Goal: Answer question/provide support

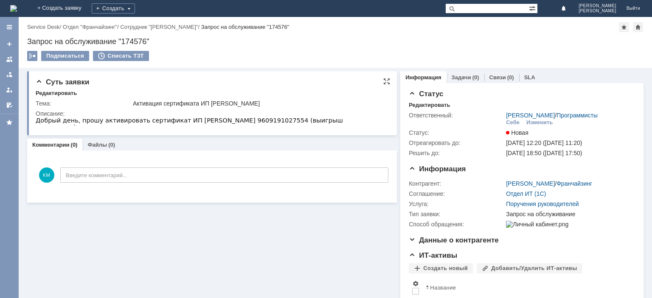
click at [212, 121] on span "Добрый день, прошу активировать сертификат ИП [PERSON_NAME] 9609191027554 (выиг…" at bounding box center [189, 124] width 307 height 14
drag, startPoint x: 210, startPoint y: 121, endPoint x: 239, endPoint y: 120, distance: 29.3
click at [228, 121] on span "Добрый день, прошу активировать сертификат ИП [PERSON_NAME] 9609191027554 (выиг…" at bounding box center [189, 124] width 307 height 14
drag, startPoint x: 249, startPoint y: 121, endPoint x: 231, endPoint y: 121, distance: 17.8
click at [231, 121] on span "Добрый день, прошу активировать сертификат ИП [PERSON_NAME] 9609191027554 (выиг…" at bounding box center [189, 124] width 307 height 14
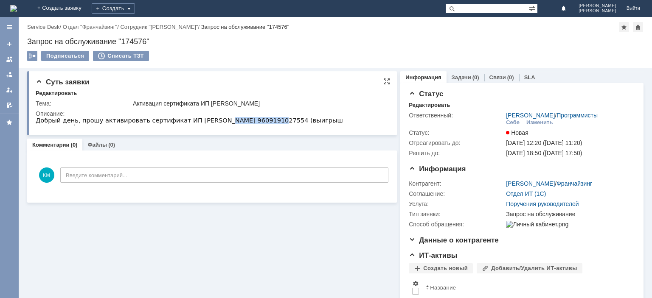
drag, startPoint x: 252, startPoint y: 121, endPoint x: 207, endPoint y: 122, distance: 45.0
click at [207, 122] on span "Добрый день, прошу активировать сертификат ИП [PERSON_NAME] 9609191027554 (выиг…" at bounding box center [189, 124] width 307 height 14
click at [226, 120] on span "Добрый день, прошу активировать сертификат ИП [PERSON_NAME] 9609191027554 (выиг…" at bounding box center [189, 124] width 307 height 14
drag, startPoint x: 208, startPoint y: 122, endPoint x: 250, endPoint y: 121, distance: 42.9
click at [250, 121] on span "Добрый день, прошу активировать сертификат ИП [PERSON_NAME] 9609191027554 (выиг…" at bounding box center [189, 124] width 307 height 14
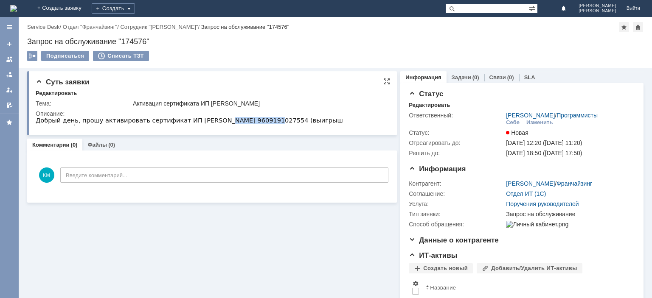
copy span "9609191027554"
click at [12, 59] on div at bounding box center [9, 59] width 7 height 7
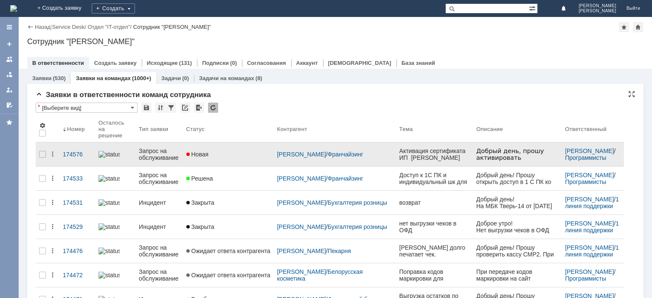
click at [165, 150] on div "Запрос на обслуживание" at bounding box center [159, 155] width 40 height 14
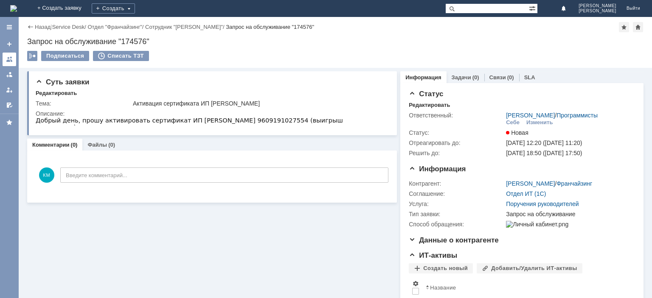
click at [6, 59] on link at bounding box center [10, 60] width 14 height 14
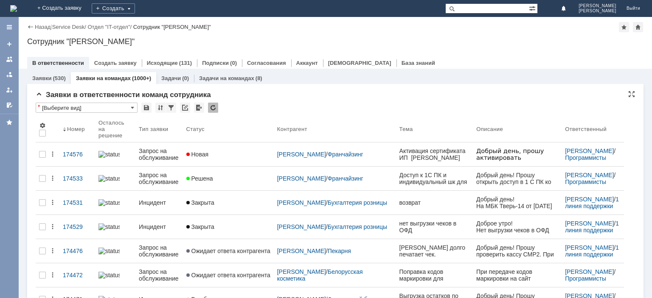
click at [212, 106] on div at bounding box center [213, 108] width 10 height 10
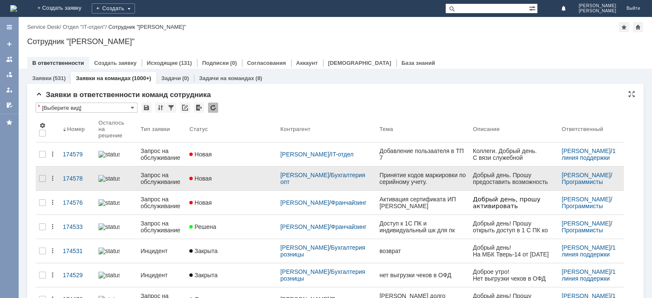
click at [174, 173] on div "Запрос на обслуживание" at bounding box center [161, 179] width 42 height 14
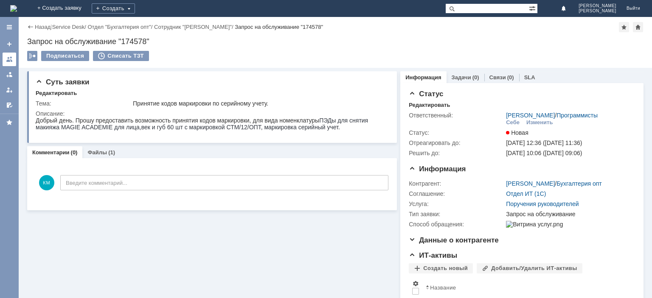
click at [8, 57] on div at bounding box center [9, 59] width 7 height 7
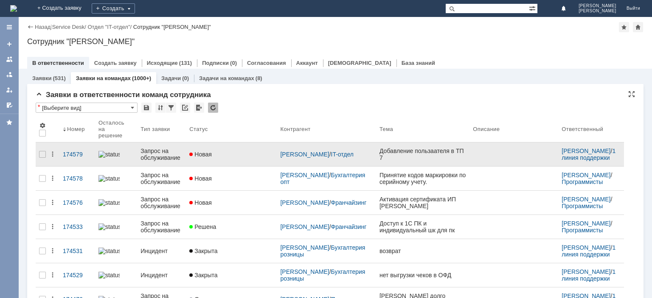
click at [165, 148] on div "Запрос на обслуживание" at bounding box center [161, 155] width 42 height 14
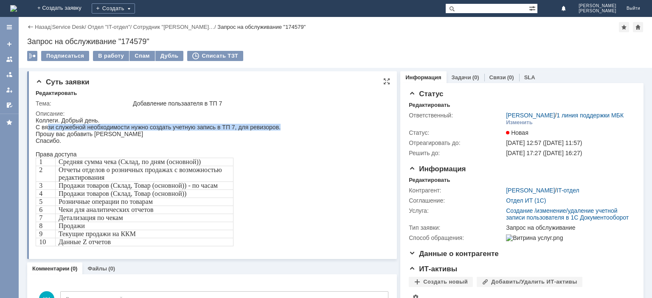
drag, startPoint x: 48, startPoint y: 128, endPoint x: 289, endPoint y: 130, distance: 241.5
click at [289, 130] on html "Коллеги. Добрый день. С вязи служебной необходимости нужно создать учетную запи…" at bounding box center [211, 181] width 351 height 129
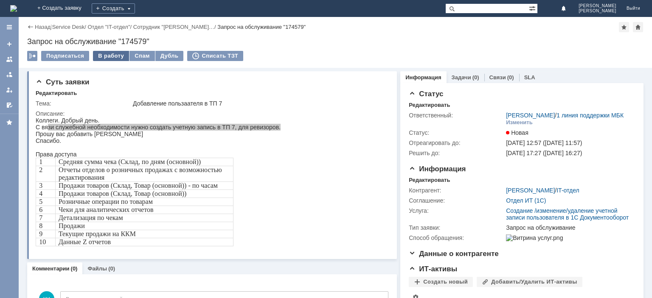
click at [112, 57] on div "В работу" at bounding box center [111, 56] width 36 height 10
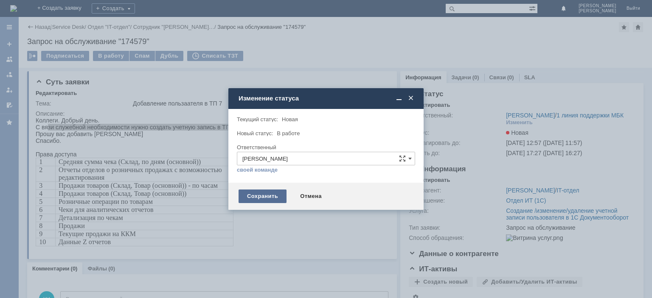
click at [268, 194] on div "Сохранить" at bounding box center [262, 197] width 48 height 14
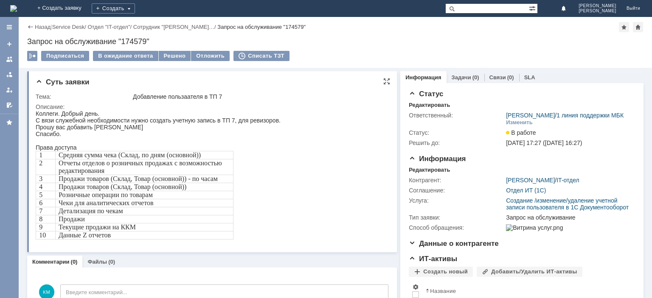
click at [118, 168] on span "Отчеты отделов о розничных продажах с возможностью редактирования" at bounding box center [140, 167] width 163 height 15
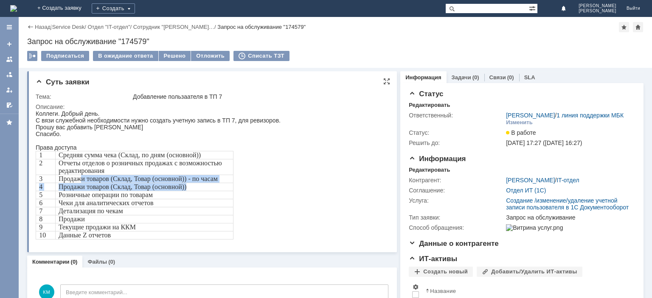
drag, startPoint x: 82, startPoint y: 182, endPoint x: 199, endPoint y: 191, distance: 117.5
click at [199, 191] on tbody "1 Средняя сумма чека (Склад, по дням (основной)) 2 Отчеты отделов о розничных п…" at bounding box center [134, 195] width 197 height 88
click at [192, 191] on p "Продажи товаров (Склад, Товар (основной))" at bounding box center [144, 187] width 171 height 8
drag, startPoint x: 189, startPoint y: 190, endPoint x: 49, endPoint y: 182, distance: 139.8
click at [49, 182] on tbody "1 Средняя сумма чека (Склад, по дням (основной)) 2 Отчеты отделов о розничных п…" at bounding box center [134, 195] width 197 height 88
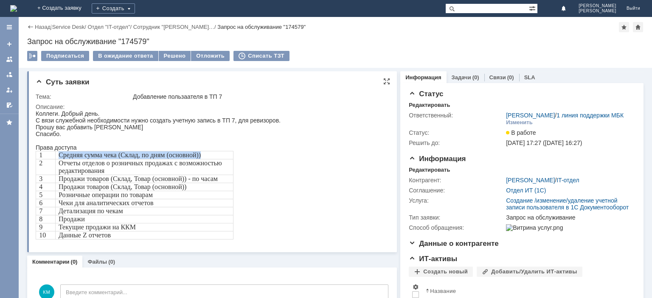
drag, startPoint x: 200, startPoint y: 156, endPoint x: 50, endPoint y: 155, distance: 149.8
click at [50, 155] on tr "1 Средняя сумма чека (Склад, по дням (основной))" at bounding box center [134, 155] width 197 height 8
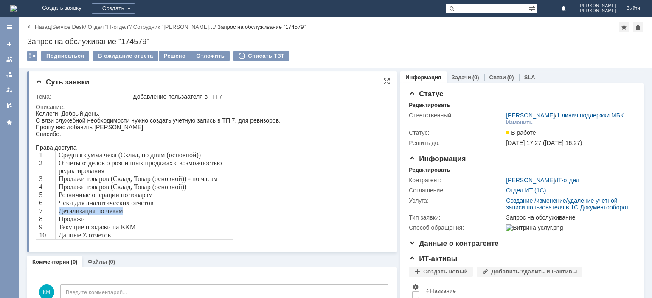
drag, startPoint x: 111, startPoint y: 212, endPoint x: 59, endPoint y: 217, distance: 52.0
click at [59, 215] on p "Детализация по чекам" at bounding box center [144, 212] width 171 height 8
drag, startPoint x: 89, startPoint y: 224, endPoint x: 53, endPoint y: 227, distance: 35.7
click at [53, 227] on tbody "1 Средняя сумма чека (Склад, по дням (основной)) 2 Отчеты отделов о розничных п…" at bounding box center [134, 195] width 197 height 88
drag, startPoint x: 140, startPoint y: 230, endPoint x: 69, endPoint y: 232, distance: 71.3
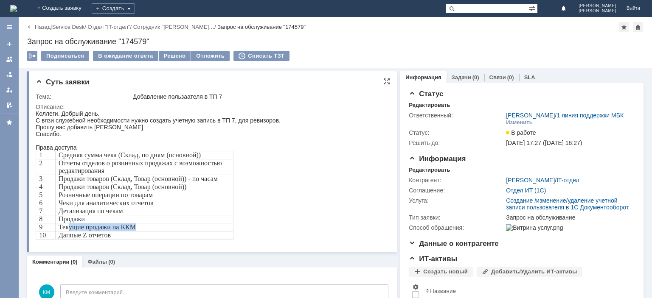
click at [69, 231] on p "Текущие продажи на ККМ" at bounding box center [144, 228] width 171 height 8
drag, startPoint x: 106, startPoint y: 240, endPoint x: 48, endPoint y: 241, distance: 57.7
click at [48, 240] on tr "10 Данные Z отчетов" at bounding box center [134, 236] width 197 height 8
